Goal: Transaction & Acquisition: Obtain resource

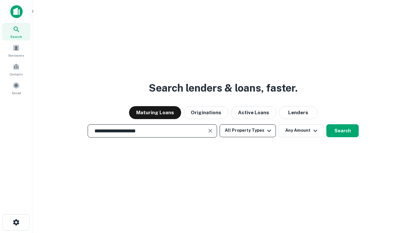
type input "**********"
click at [248, 130] on button "All Property Types" at bounding box center [247, 130] width 56 height 13
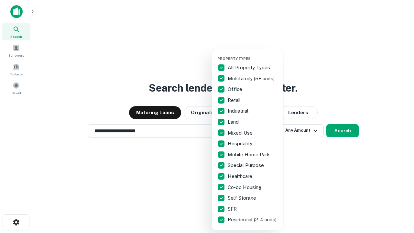
click at [253, 54] on button "button" at bounding box center [252, 54] width 71 height 0
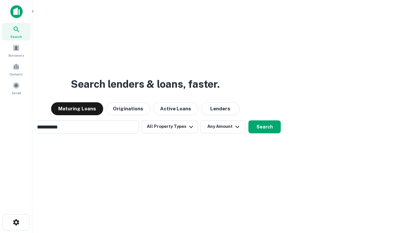
scroll to position [10, 0]
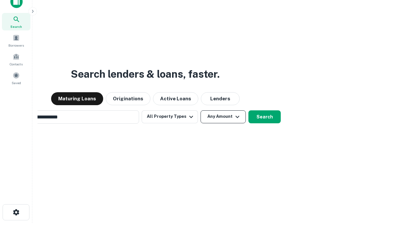
click at [200, 110] on button "Any Amount" at bounding box center [222, 116] width 45 height 13
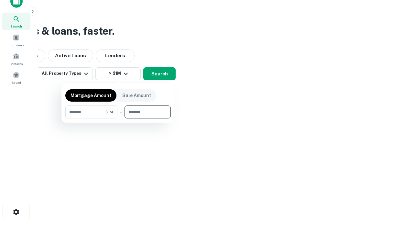
type input "*******"
click at [118, 118] on button "button" at bounding box center [117, 118] width 105 height 0
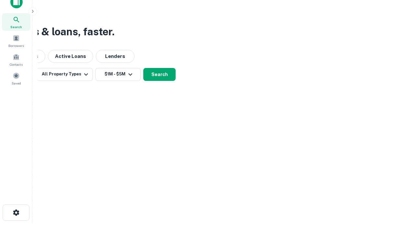
scroll to position [4, 119]
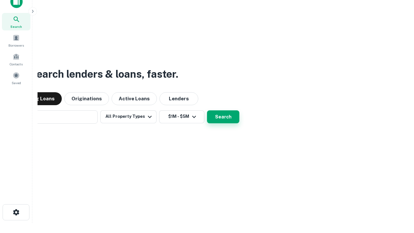
click at [207, 110] on button "Search" at bounding box center [223, 116] width 32 height 13
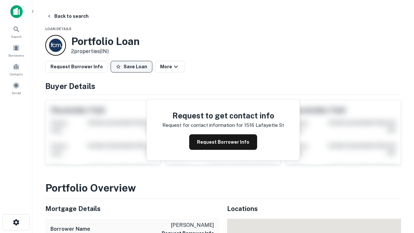
click at [131, 67] on button "Save Loan" at bounding box center [132, 67] width 42 height 12
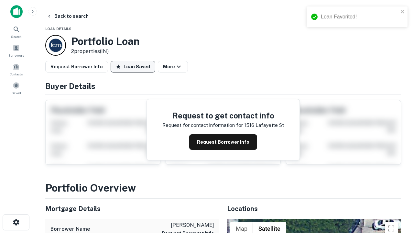
click at [133, 67] on button "Loan Saved" at bounding box center [133, 67] width 45 height 12
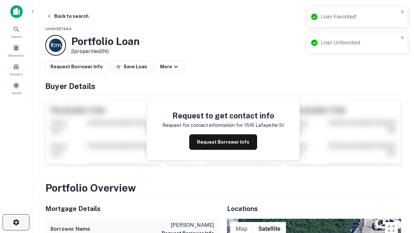
click at [16, 222] on icon "button" at bounding box center [16, 222] width 8 height 8
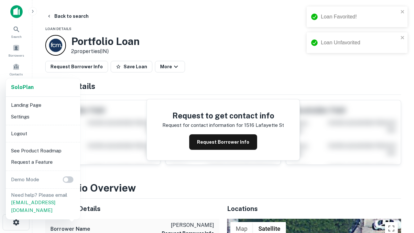
click at [43, 133] on li "Logout" at bounding box center [42, 134] width 69 height 12
